Goal: Task Accomplishment & Management: Manage account settings

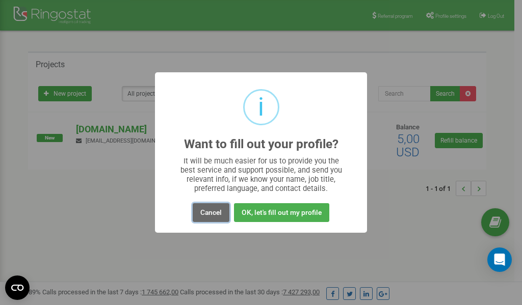
click at [216, 213] on button "Cancel" at bounding box center [211, 212] width 37 height 19
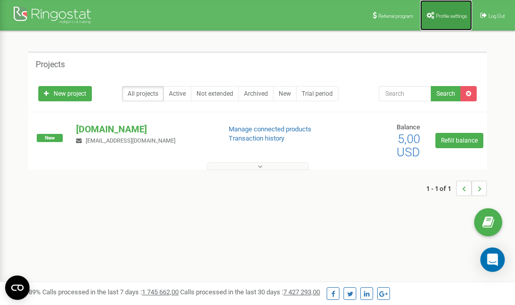
click at [446, 11] on link "Profile settings" at bounding box center [446, 15] width 52 height 31
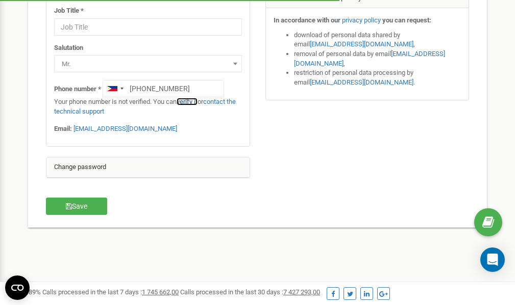
click at [191, 102] on link "verify it" at bounding box center [186, 102] width 21 height 8
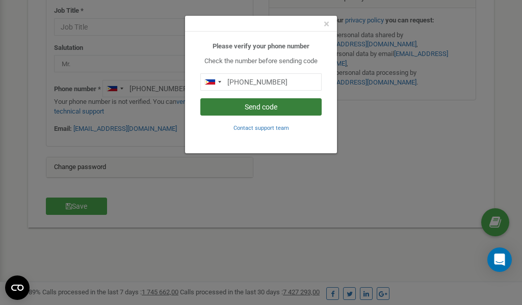
click at [268, 105] on button "Send code" at bounding box center [260, 106] width 121 height 17
